Goal: Transaction & Acquisition: Purchase product/service

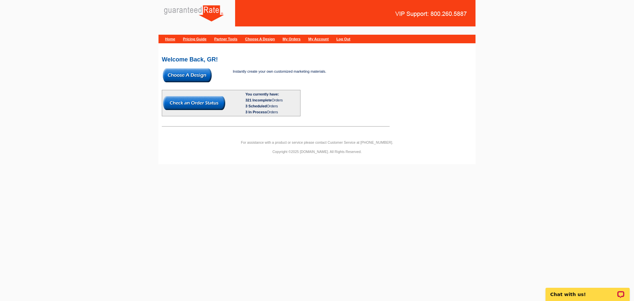
click at [181, 76] on img at bounding box center [187, 75] width 49 height 14
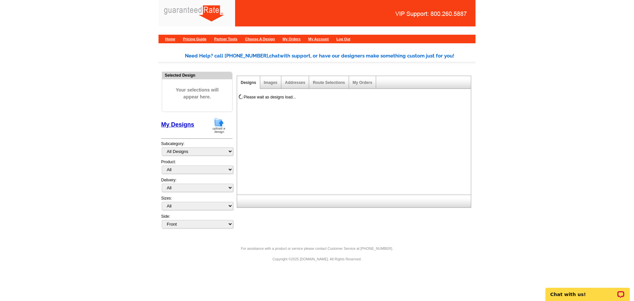
click at [220, 128] on img at bounding box center [218, 125] width 17 height 17
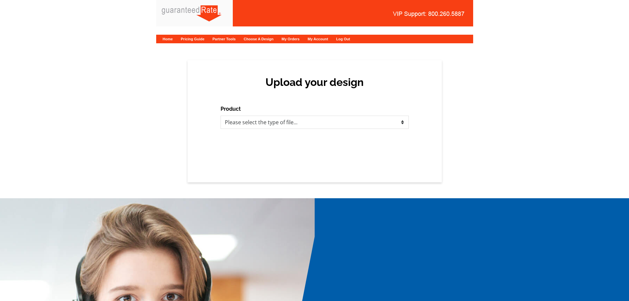
click at [253, 129] on div "Upload your design Product Please select the type of file... Postcards Calendar…" at bounding box center [315, 121] width 254 height 122
click at [262, 123] on select "Please select the type of file... Postcards Calendars Business Cards Letters an…" at bounding box center [315, 122] width 188 height 13
select select "1"
click at [221, 116] on select "Please select the type of file... Postcards Calendars Business Cards Letters an…" at bounding box center [315, 122] width 188 height 13
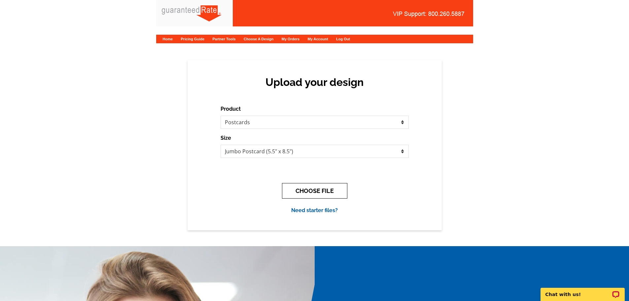
click at [326, 196] on button "CHOOSE FILE" at bounding box center [314, 191] width 65 height 16
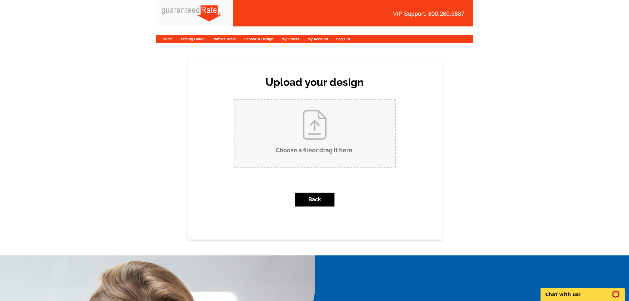
click at [331, 131] on input "Choose a file or drag it here ." at bounding box center [314, 133] width 160 height 67
type input "C:\fakepath\Just Sold 4 Cardinal Ln, Hampton Commons.pdf"
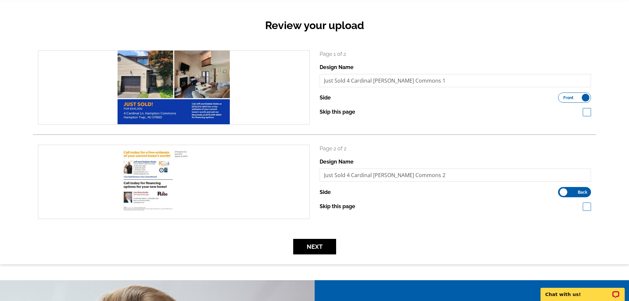
scroll to position [58, 0]
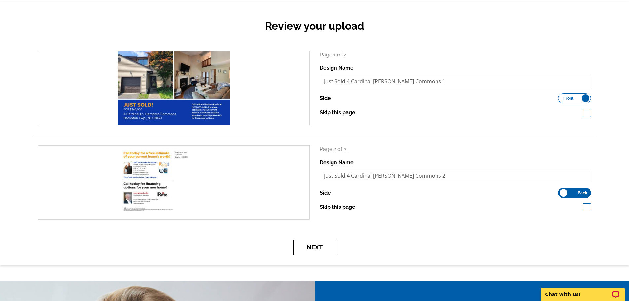
click at [325, 240] on button "Next" at bounding box center [314, 247] width 43 height 16
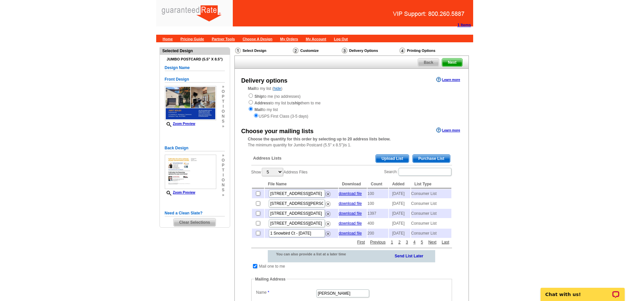
click at [448, 157] on span "Purchase List" at bounding box center [431, 159] width 37 height 8
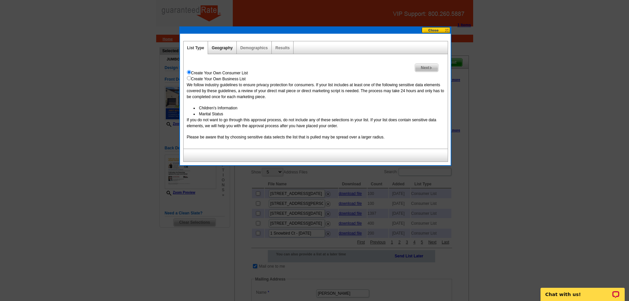
click at [217, 47] on link "Geography" at bounding box center [222, 48] width 21 height 5
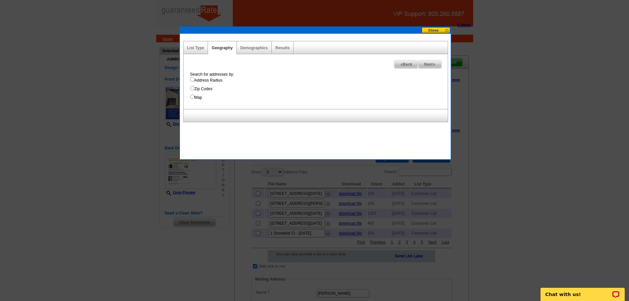
click at [192, 79] on input "Address Radius" at bounding box center [192, 79] width 4 height 4
radio input "true"
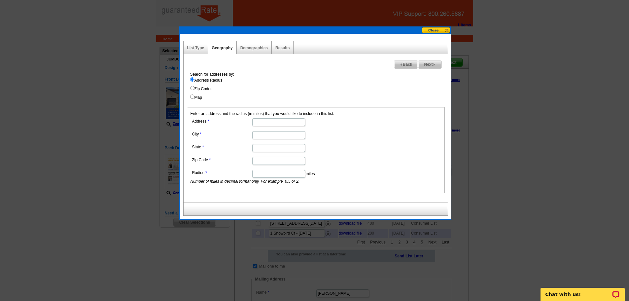
click at [263, 121] on input "Address" at bounding box center [278, 122] width 53 height 8
paste input "4 Cardinal Ln, Hampton, NJ 07860"
type input "4 Cardinal Ln, Hampton, NJ 07860"
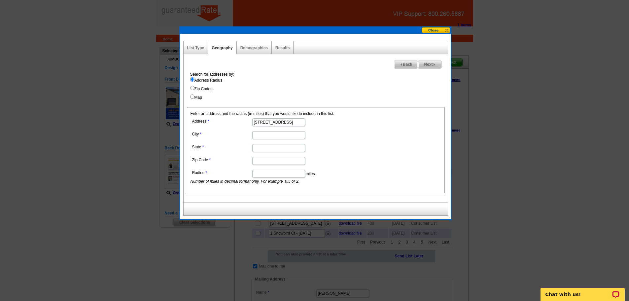
paste input "4 Cardinal Ln, Hampton, NJ 07860"
type input "4 Cardinal Ln, Hampton, NJ 07860"
click at [268, 147] on input "State" at bounding box center [278, 148] width 53 height 8
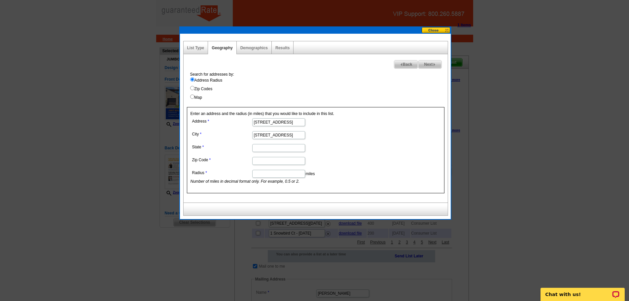
paste input "4 Cardinal Ln, Hampton, NJ 07860"
type input "4 Cardinal Ln, Hampton, NJ 07860"
click at [278, 160] on input "Zip Code" at bounding box center [278, 161] width 53 height 8
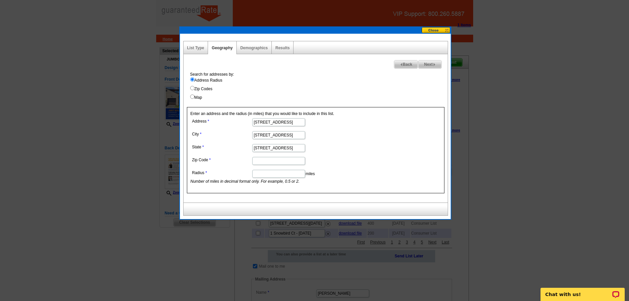
paste input "4 Cardinal Ln, Hampton, NJ 07860"
type input "4 Cardinal Ln, Hampton, NJ 07860"
drag, startPoint x: 277, startPoint y: 122, endPoint x: 346, endPoint y: 164, distance: 81.5
click at [346, 164] on dl "Address 4 Cardinal Ln, Hampton, NJ 07860 City 4 Cardinal Ln, Hampton, NJ 07860 …" at bounding box center [279, 151] width 176 height 68
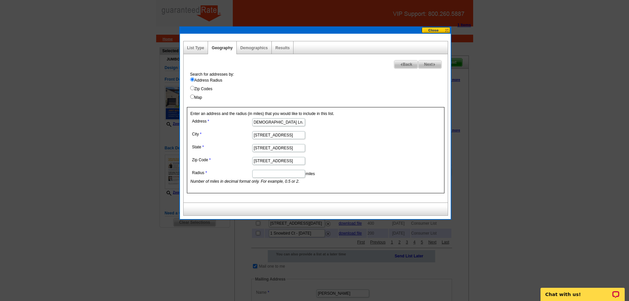
scroll to position [0, 0]
type input "4 Cardinal Ln."
drag, startPoint x: 279, startPoint y: 133, endPoint x: 202, endPoint y: 138, distance: 77.1
click at [202, 138] on dd "4 Cardinal Ln, Hampton, NJ 07860" at bounding box center [279, 134] width 176 height 10
drag, startPoint x: 270, startPoint y: 136, endPoint x: 379, endPoint y: 169, distance: 114.1
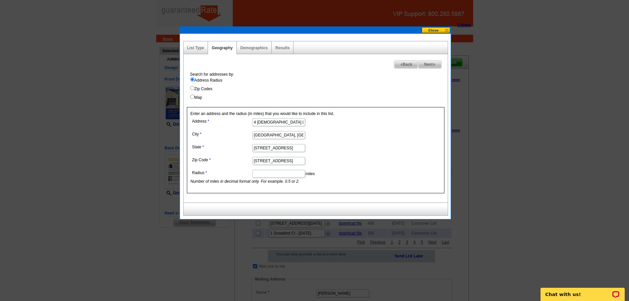
click at [379, 169] on form "Address 4 Cardinal Ln. City Hampton, NJ 07860 State 4 Cardinal Ln, Hampton, NJ …" at bounding box center [316, 151] width 250 height 68
type input "Hampton"
click at [379, 169] on form "Address 4 Cardinal Ln. City Hampton State 4 Cardinal Ln, Hampton, NJ 07860 Zip …" at bounding box center [316, 151] width 250 height 68
drag, startPoint x: 298, startPoint y: 149, endPoint x: 192, endPoint y: 153, distance: 105.7
click at [192, 153] on dl "Address 4 Cardinal Ln. City Hampton State 4 Cardinal Ln, Hampton, NJ 07860 Zip …" at bounding box center [279, 151] width 176 height 68
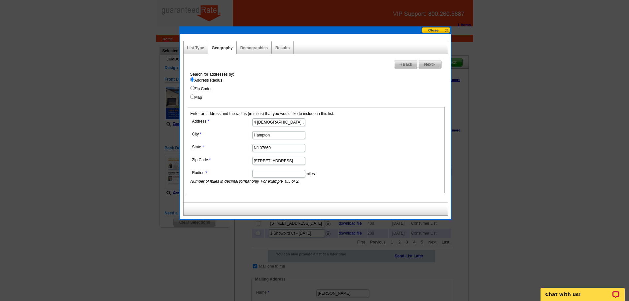
drag, startPoint x: 259, startPoint y: 149, endPoint x: 333, endPoint y: 178, distance: 79.2
click at [333, 178] on dl "Address 4 Cardinal Ln. City Hampton State NJ 07860 Zip Code 4 Cardinal Ln, Hamp…" at bounding box center [279, 151] width 176 height 68
type input "NJ"
drag, startPoint x: 302, startPoint y: 161, endPoint x: 188, endPoint y: 186, distance: 117.3
click at [188, 186] on div "Enter an address and the radius (in miles) that you would like to include in th…" at bounding box center [316, 150] width 258 height 86
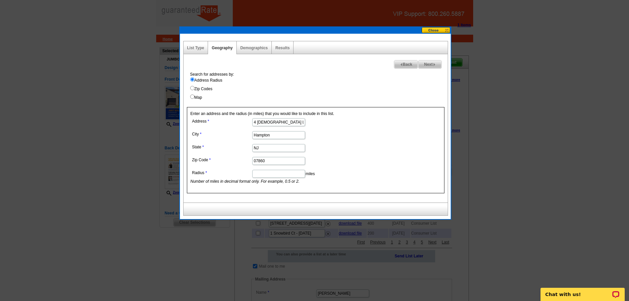
type input "07860"
click at [293, 174] on input "Radius" at bounding box center [278, 174] width 53 height 8
type input ".5"
click at [427, 64] on span "Next" at bounding box center [429, 64] width 23 height 8
select select
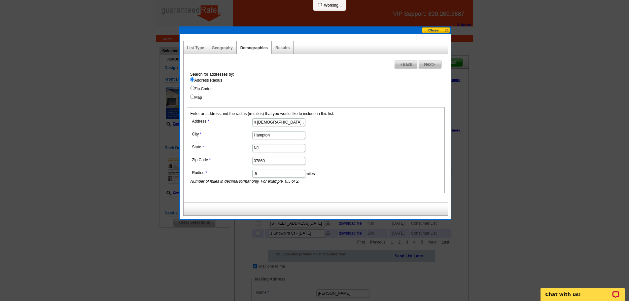
select select
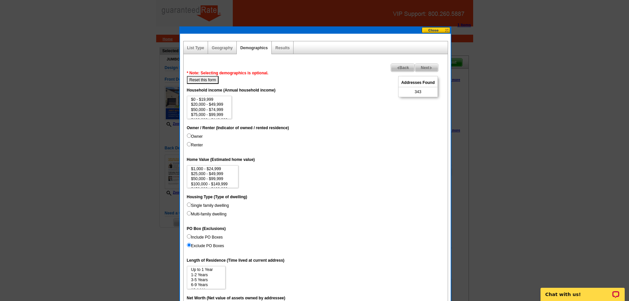
click at [403, 66] on span "Back" at bounding box center [403, 68] width 24 height 8
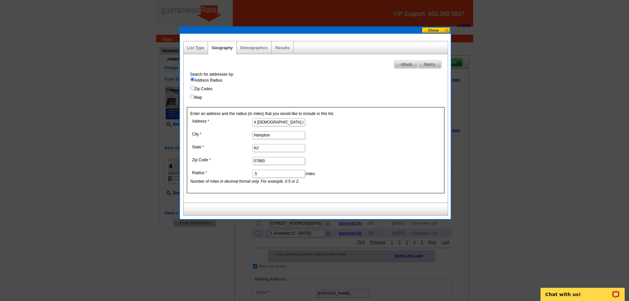
click at [284, 172] on input ".5" at bounding box center [278, 174] width 53 height 8
type input ".52"
click at [423, 64] on span "Next" at bounding box center [429, 64] width 23 height 8
select select
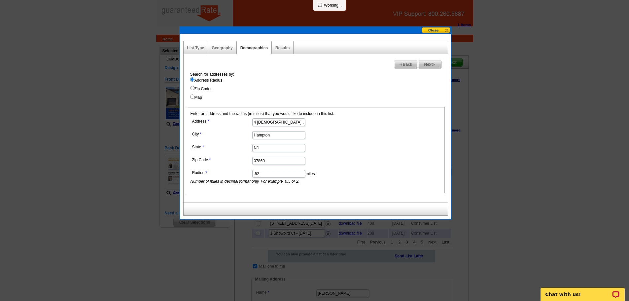
select select
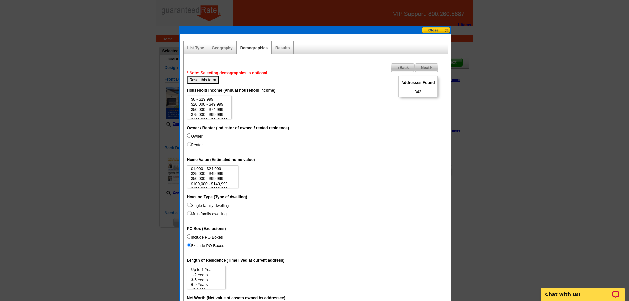
click at [404, 68] on span "Back" at bounding box center [403, 68] width 24 height 8
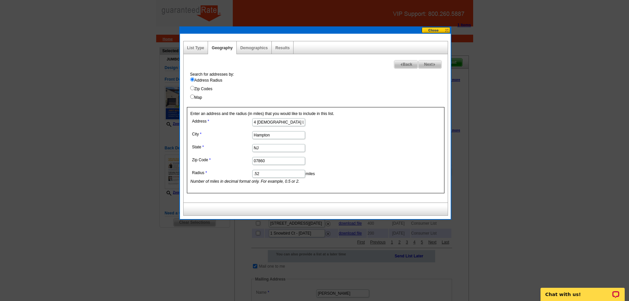
drag, startPoint x: 255, startPoint y: 174, endPoint x: 270, endPoint y: 178, distance: 15.9
click at [270, 178] on dd ".52 miles Number of miles in decimal format only. For example, 0.5 or 2." at bounding box center [279, 176] width 176 height 16
type input ".6"
click at [429, 62] on span "Next" at bounding box center [429, 64] width 23 height 8
select select
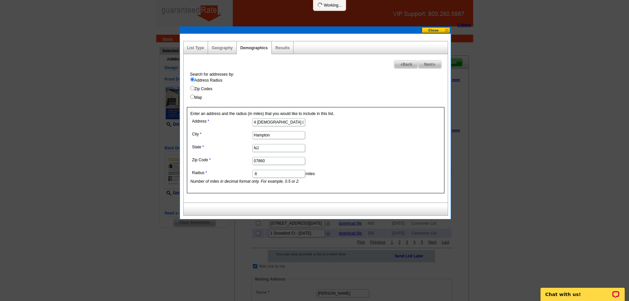
select select
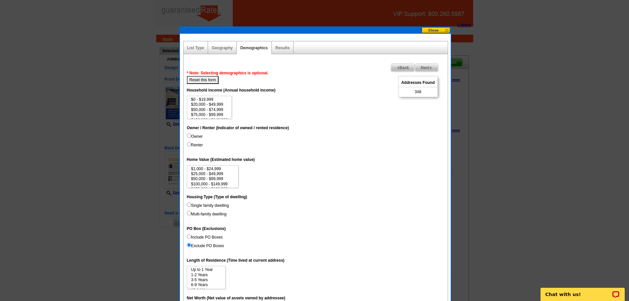
click at [403, 68] on span "Back" at bounding box center [403, 68] width 24 height 8
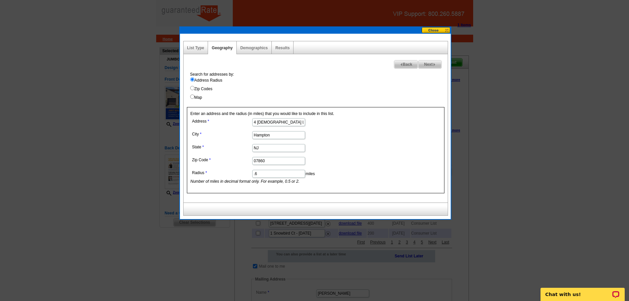
drag, startPoint x: 255, startPoint y: 175, endPoint x: 261, endPoint y: 175, distance: 5.6
click at [261, 175] on input ".6" at bounding box center [278, 174] width 53 height 8
type input ".75"
click at [423, 64] on span "Next" at bounding box center [429, 64] width 23 height 8
select select
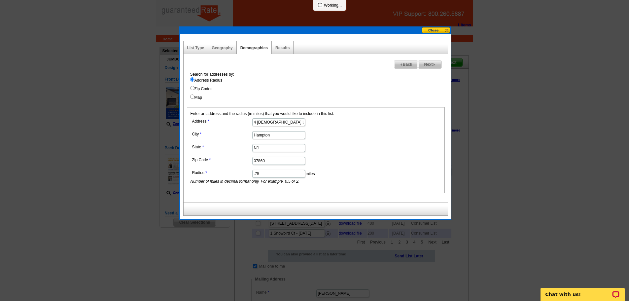
select select
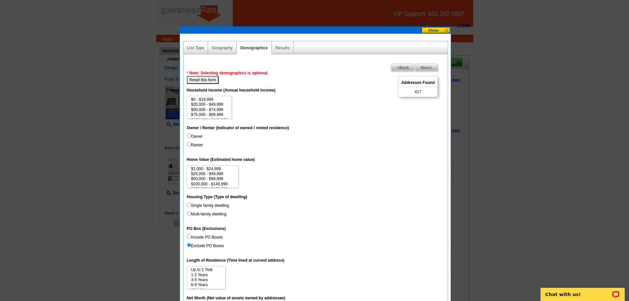
click at [400, 69] on span "Back" at bounding box center [403, 68] width 24 height 8
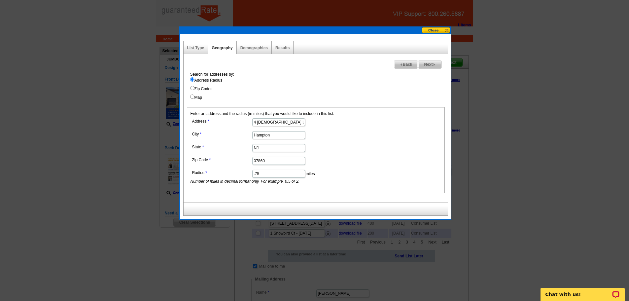
drag, startPoint x: 257, startPoint y: 172, endPoint x: 282, endPoint y: 175, distance: 24.6
click at [266, 174] on input ".75" at bounding box center [278, 174] width 53 height 8
type input ".70"
click at [433, 66] on img at bounding box center [434, 64] width 3 height 3
select select
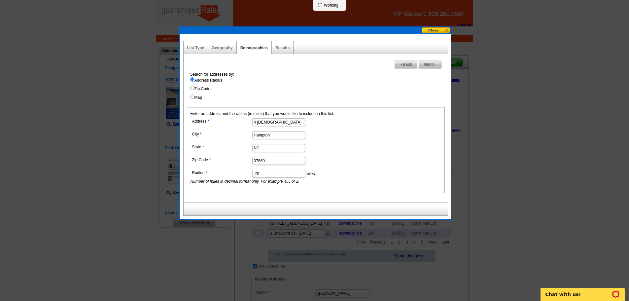
select select
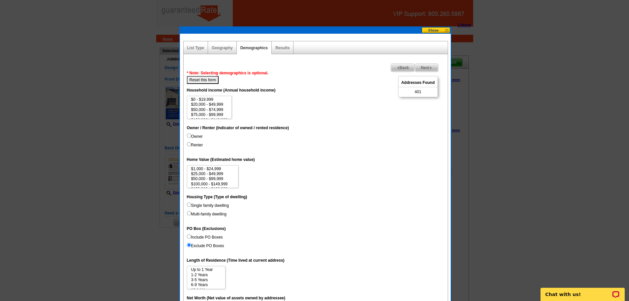
click at [433, 66] on span "Next" at bounding box center [426, 68] width 23 height 8
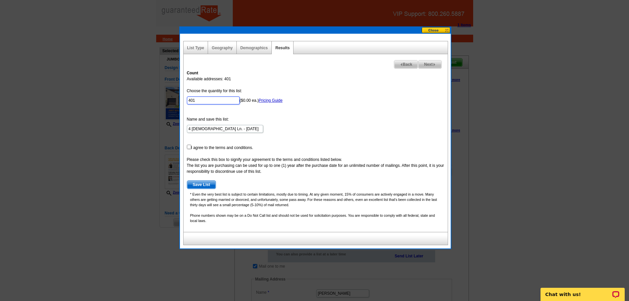
click at [212, 98] on input "401" at bounding box center [213, 100] width 53 height 8
type input "400"
click at [188, 147] on input "checkbox" at bounding box center [189, 147] width 4 height 4
checkbox input "true"
click at [207, 184] on span "Save List" at bounding box center [201, 185] width 29 height 8
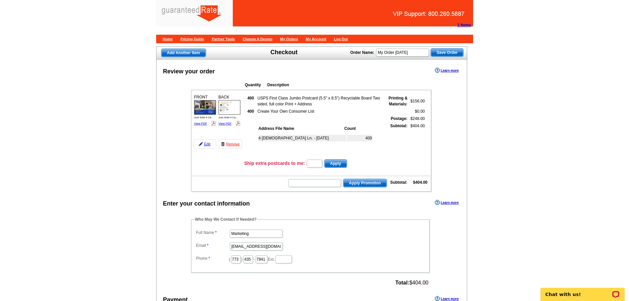
click at [266, 189] on td at bounding box center [311, 190] width 238 height 2
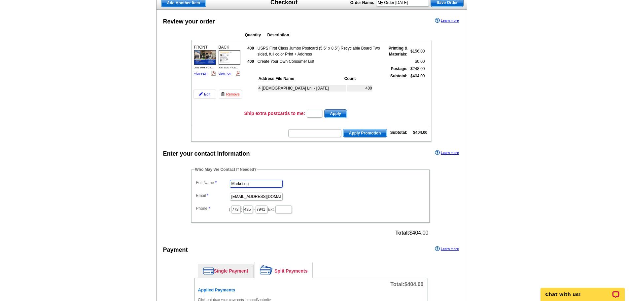
click at [265, 183] on input "Marketing" at bounding box center [256, 184] width 53 height 8
type input "[PERSON_NAME]"
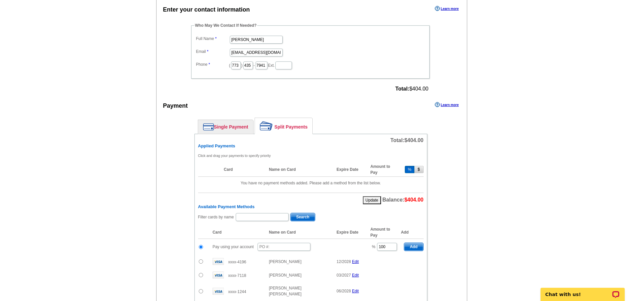
scroll to position [242, 0]
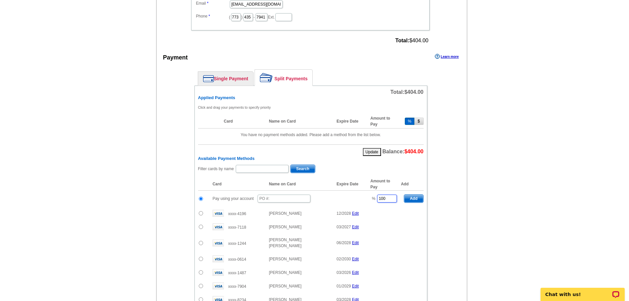
drag, startPoint x: 382, startPoint y: 200, endPoint x: 350, endPoint y: 201, distance: 31.7
click at [350, 201] on tr "Pay using your account % 100 Add" at bounding box center [311, 199] width 226 height 16
type input "50"
click at [280, 192] on td "Pay using your account" at bounding box center [288, 199] width 158 height 16
click at [282, 198] on input "text" at bounding box center [284, 199] width 53 height 8
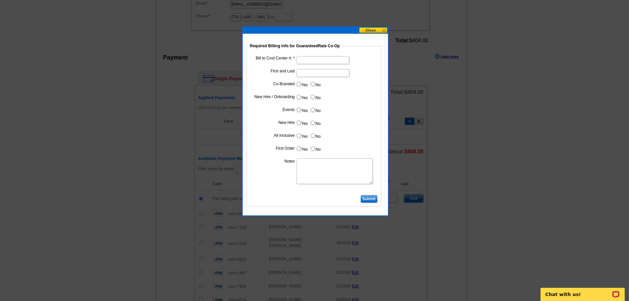
type input "09042025_919_SW"
click at [331, 59] on input "Bill to Cost Center #:" at bounding box center [323, 60] width 53 height 8
type input "1766"
click at [310, 74] on input "First and Last" at bounding box center [323, 73] width 53 height 8
type input "Joe Moschella"
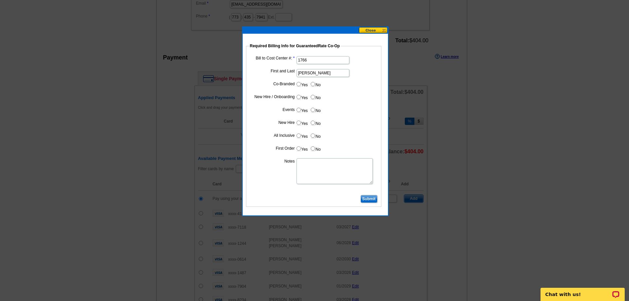
click at [300, 85] on input "Yes" at bounding box center [299, 84] width 4 height 4
radio input "true"
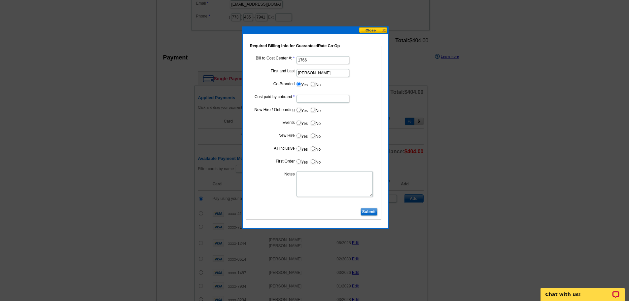
click at [309, 99] on input "Cost paid by cobrand" at bounding box center [323, 99] width 53 height 8
type input "50"
click at [313, 111] on input "No" at bounding box center [313, 110] width 4 height 4
radio input "true"
click at [312, 124] on input "No" at bounding box center [313, 123] width 4 height 4
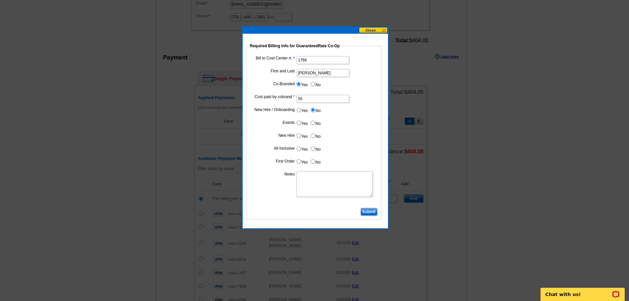
radio input "true"
click at [311, 135] on input "No" at bounding box center [313, 135] width 4 height 4
radio input "true"
click at [309, 141] on dd "Yes No" at bounding box center [313, 137] width 129 height 10
click at [316, 155] on dl "Bill to Cost Center #: 1766 First and Last Joe Moschella Co-Branded Yes No Cost…" at bounding box center [313, 130] width 129 height 152
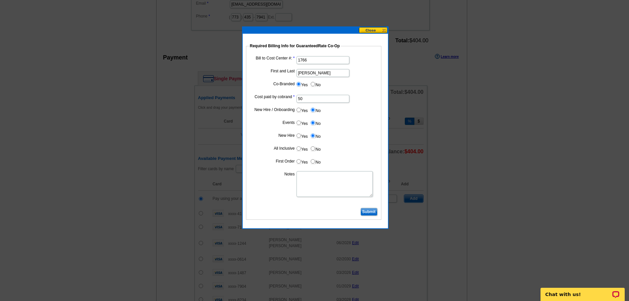
click at [316, 154] on dd "Yes No" at bounding box center [313, 150] width 129 height 10
click at [315, 149] on label "No" at bounding box center [315, 149] width 11 height 8
click at [315, 149] on input "No" at bounding box center [313, 148] width 4 height 4
radio input "true"
click at [316, 162] on label "No" at bounding box center [315, 162] width 11 height 8
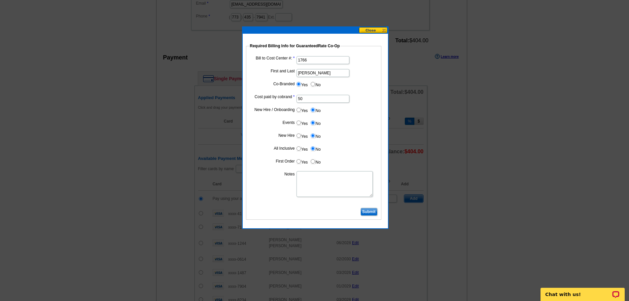
click at [315, 162] on input "No" at bounding box center [313, 161] width 4 height 4
radio input "true"
click at [318, 175] on textarea "Notes" at bounding box center [335, 184] width 76 height 26
type textarea "50/50 cost split, bill to CC 1766"
click at [367, 212] on input "Submit" at bounding box center [369, 212] width 17 height 8
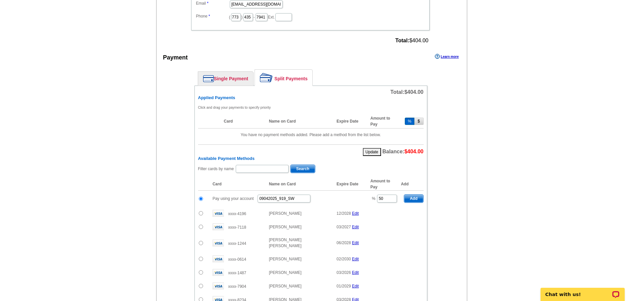
click at [418, 200] on span "Add" at bounding box center [413, 199] width 19 height 8
type input "100"
radio input "false"
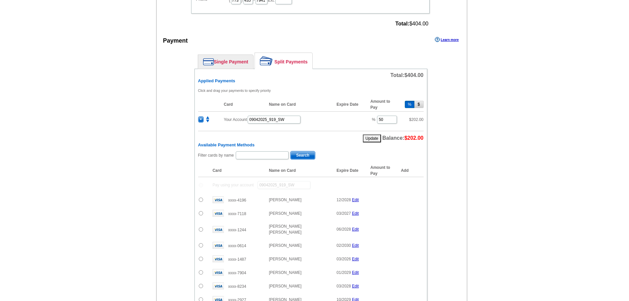
scroll to position [259, 0]
click at [262, 156] on input "text" at bounding box center [262, 156] width 53 height 8
type input "kistle"
click at [300, 155] on span "Search" at bounding box center [303, 156] width 24 height 8
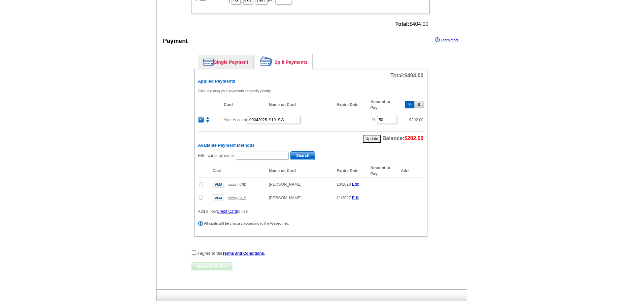
click at [199, 184] on input "radio" at bounding box center [201, 184] width 4 height 4
click at [416, 185] on span "Add" at bounding box center [413, 185] width 19 height 8
radio input "false"
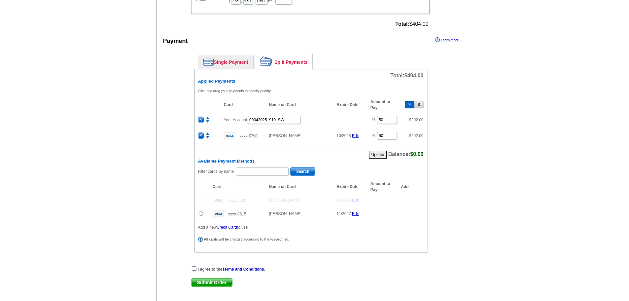
click at [195, 268] on input "checkbox" at bounding box center [194, 268] width 4 height 4
checkbox input "true"
click at [207, 281] on span "Submit Order" at bounding box center [212, 282] width 41 height 8
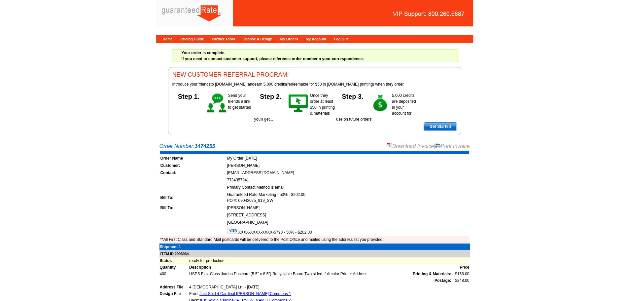
click at [411, 148] on link "Download Invoice" at bounding box center [410, 146] width 47 height 6
